Goal: Transaction & Acquisition: Purchase product/service

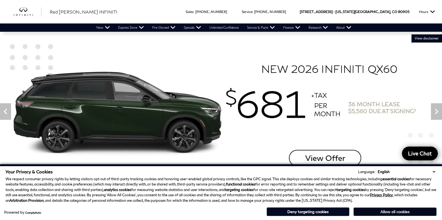
scroll to position [2, 0]
click at [372, 211] on button "Allow all cookies" at bounding box center [394, 212] width 83 height 8
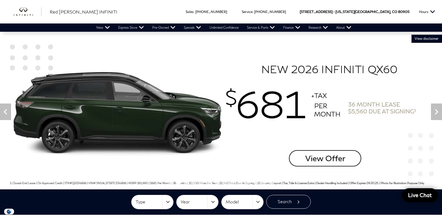
scroll to position [0, 0]
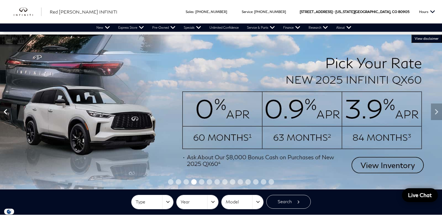
click at [7, 113] on icon "Previous" at bounding box center [5, 111] width 11 height 11
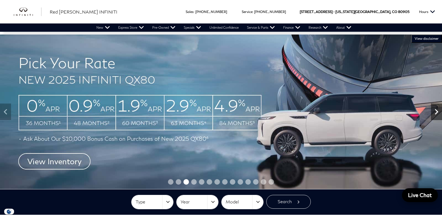
click at [437, 113] on icon "Next" at bounding box center [436, 111] width 11 height 11
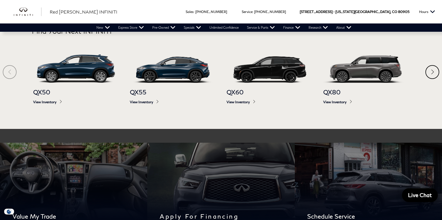
scroll to position [334, 0]
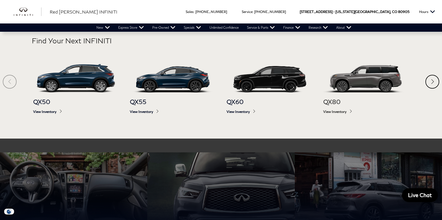
click at [364, 79] on img at bounding box center [366, 78] width 86 height 28
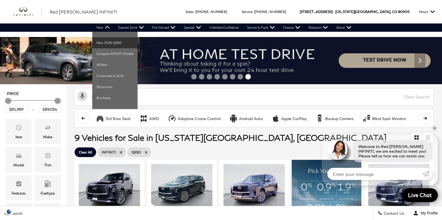
click at [96, 44] on link "New 2026 QX60" at bounding box center [114, 42] width 45 height 11
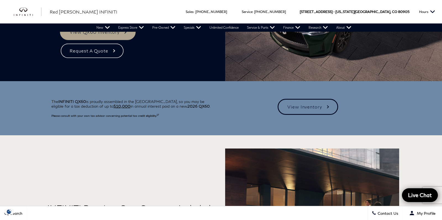
scroll to position [105, 0]
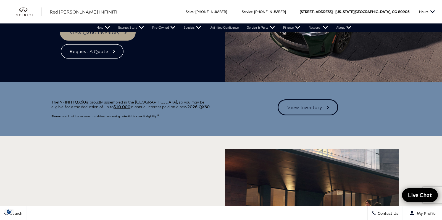
click at [308, 108] on link "View Inventory" at bounding box center [307, 107] width 60 height 16
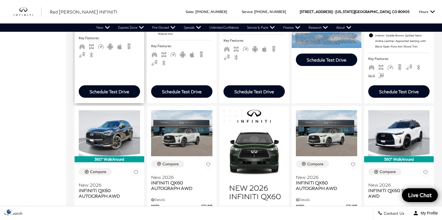
scroll to position [270, 0]
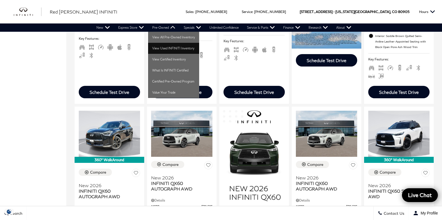
click at [155, 49] on link "View Used INFINITI Inventory" at bounding box center [173, 48] width 51 height 11
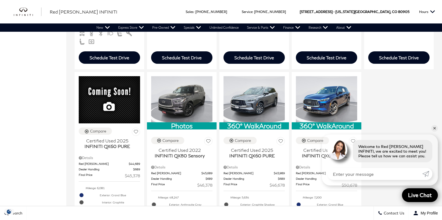
scroll to position [377, 0]
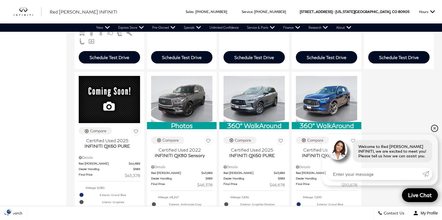
click at [435, 128] on link "✕" at bounding box center [434, 128] width 7 height 7
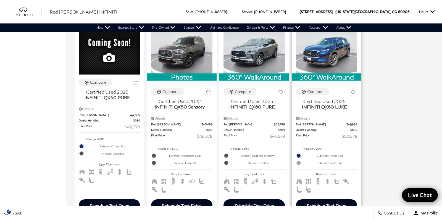
scroll to position [426, 0]
click at [327, 104] on span "Certified Used 2025" at bounding box center [324, 102] width 57 height 6
